Goal: Find specific page/section: Find specific page/section

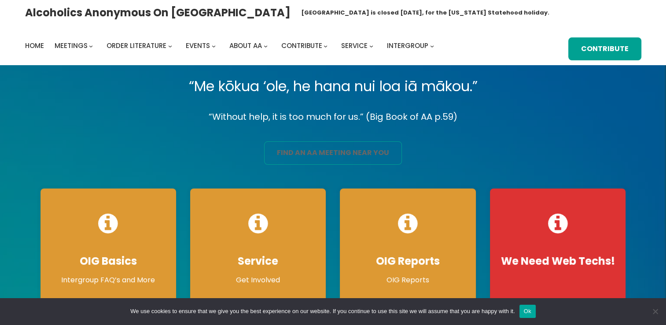
click at [310, 151] on link "find an aa meeting near you" at bounding box center [333, 152] width 138 height 23
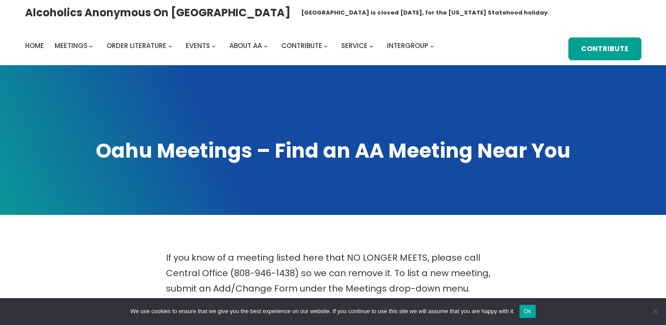
scroll to position [284, 0]
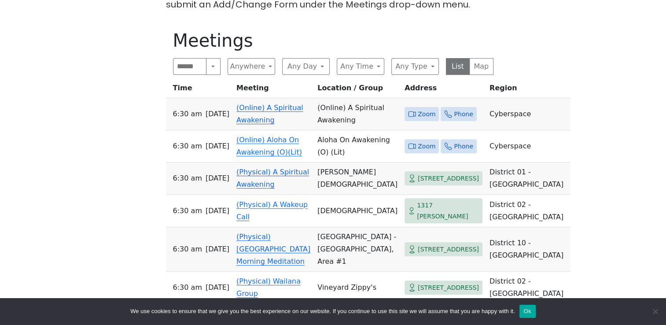
click at [408, 110] on icon at bounding box center [412, 114] width 8 height 8
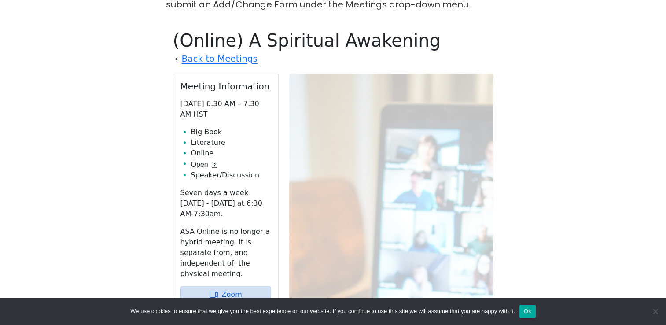
scroll to position [307, 0]
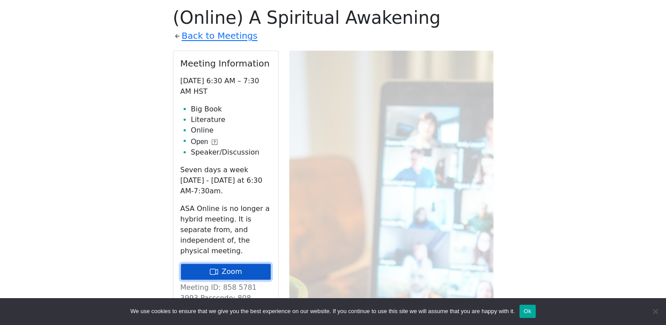
click at [239, 263] on link "Zoom" at bounding box center [225, 271] width 91 height 17
